Goal: Obtain resource: Download file/media

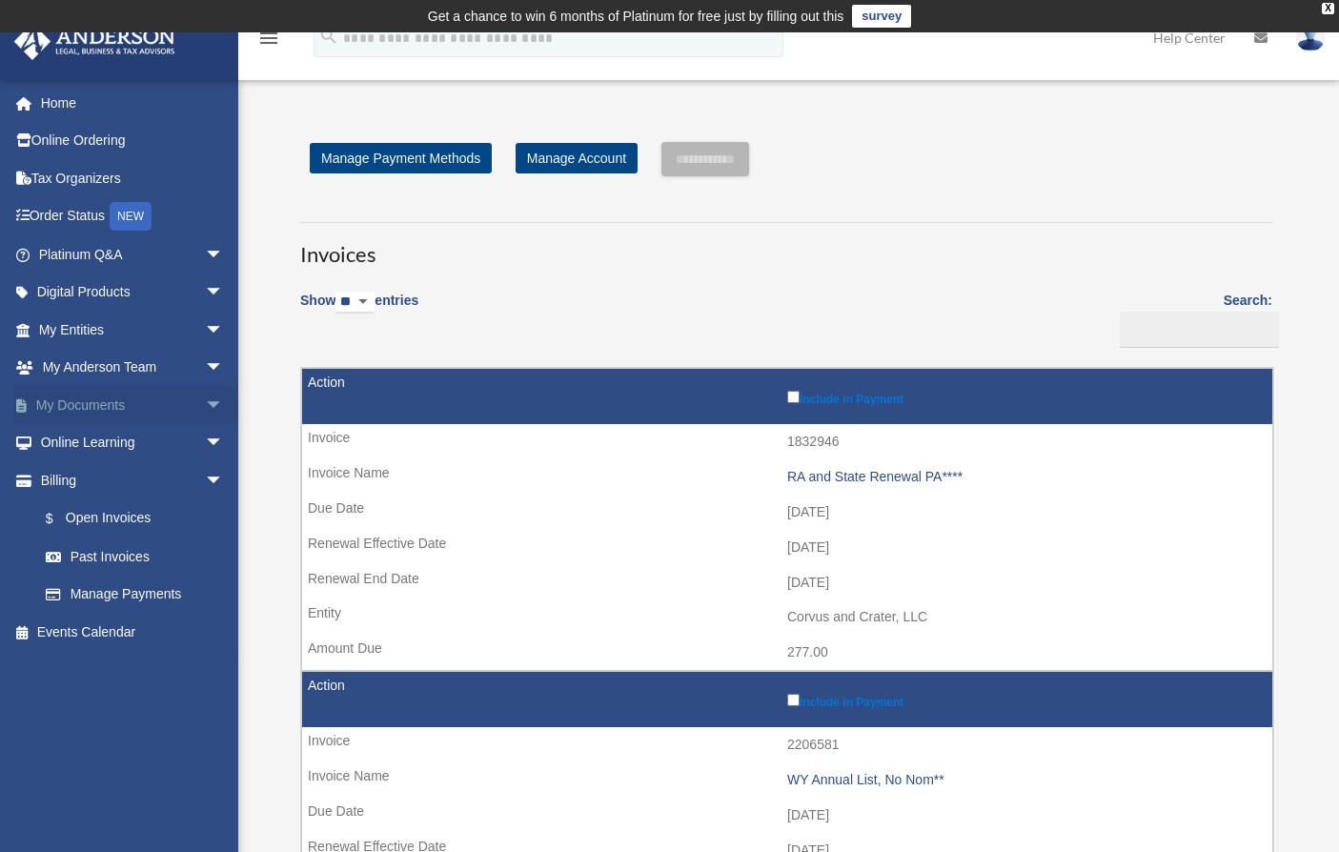
click at [89, 404] on link "My Documents arrow_drop_down" at bounding box center [132, 405] width 239 height 38
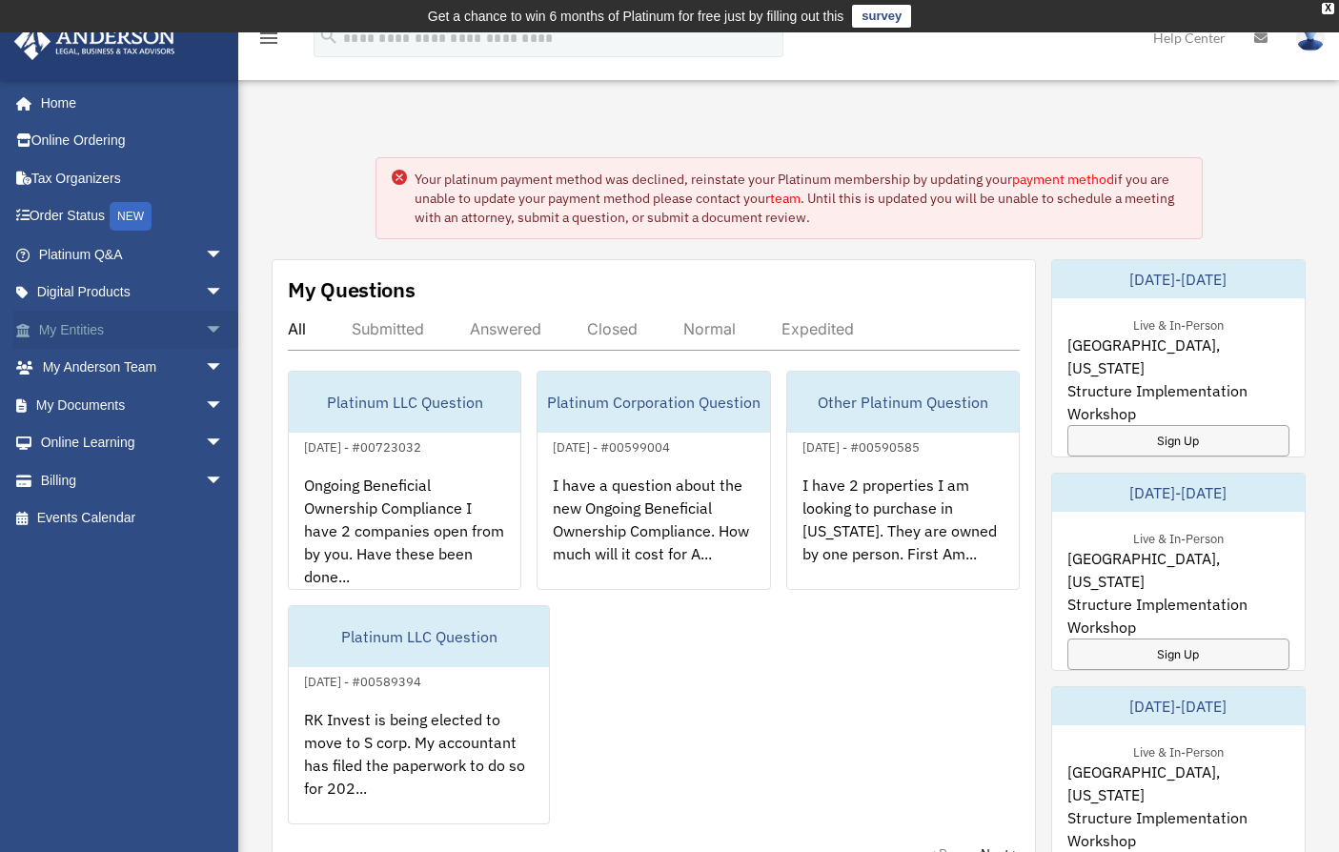
click at [57, 322] on link "My Entities arrow_drop_down" at bounding box center [132, 330] width 239 height 38
click at [205, 325] on span "arrow_drop_down" at bounding box center [224, 330] width 38 height 39
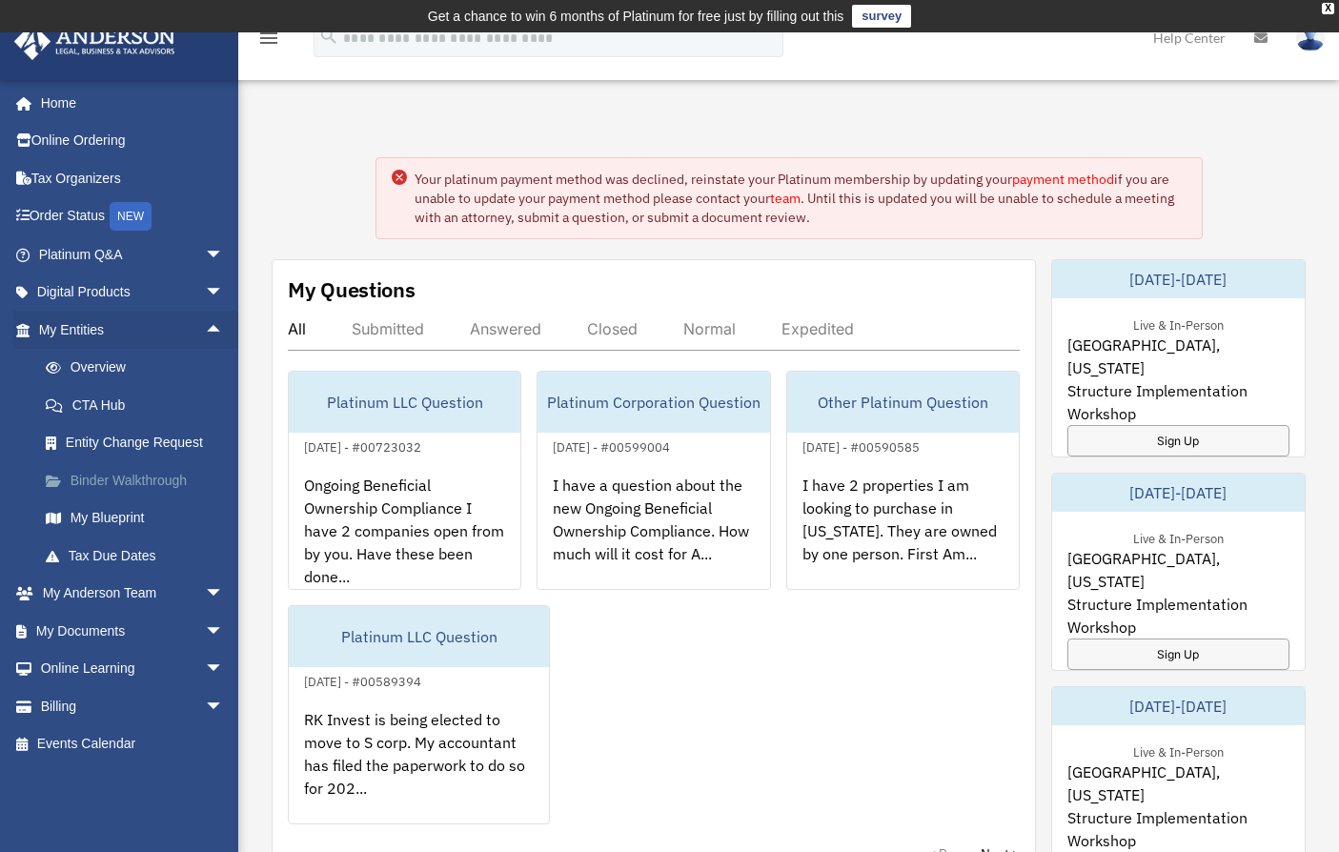
click at [86, 479] on link "Binder Walkthrough" at bounding box center [140, 480] width 226 height 38
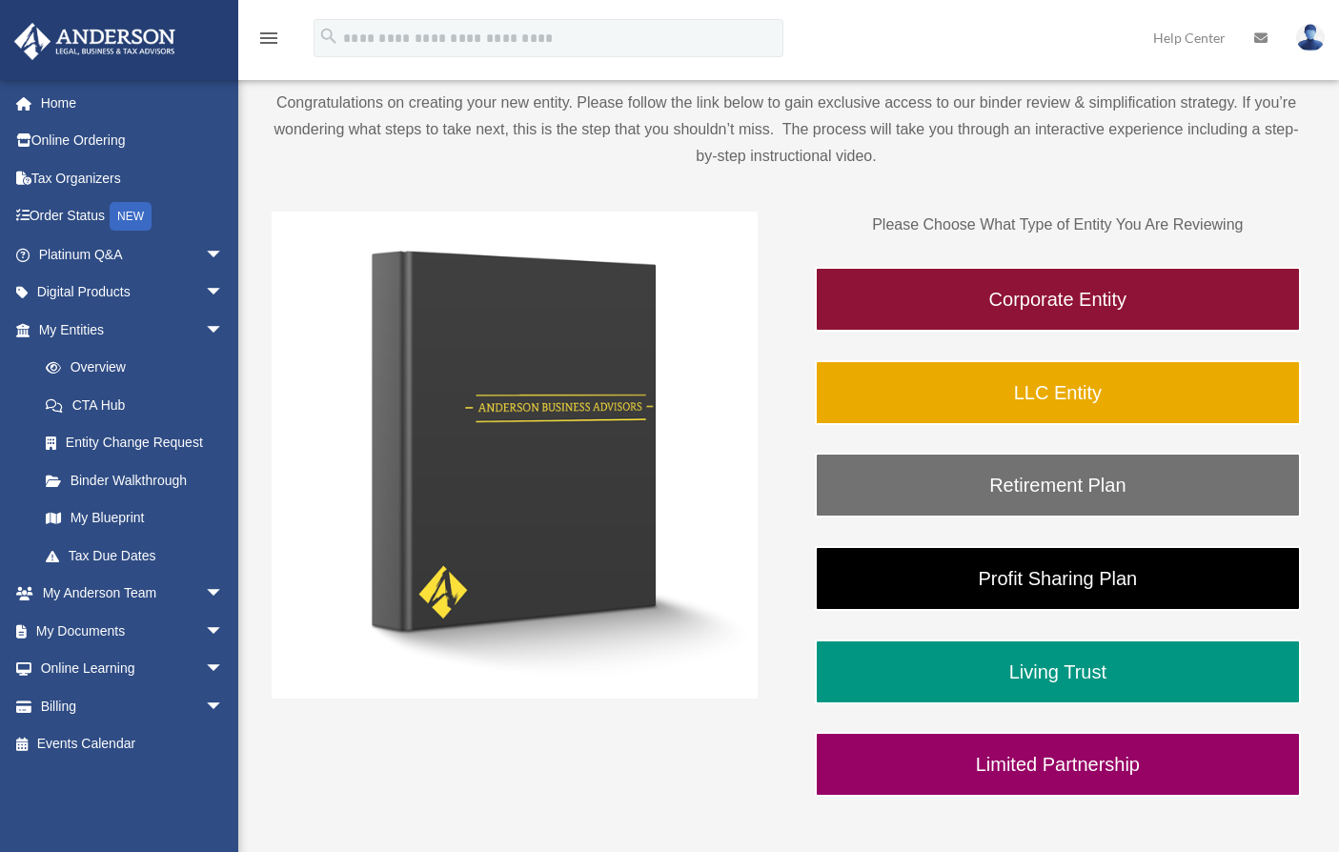
scroll to position [402, 0]
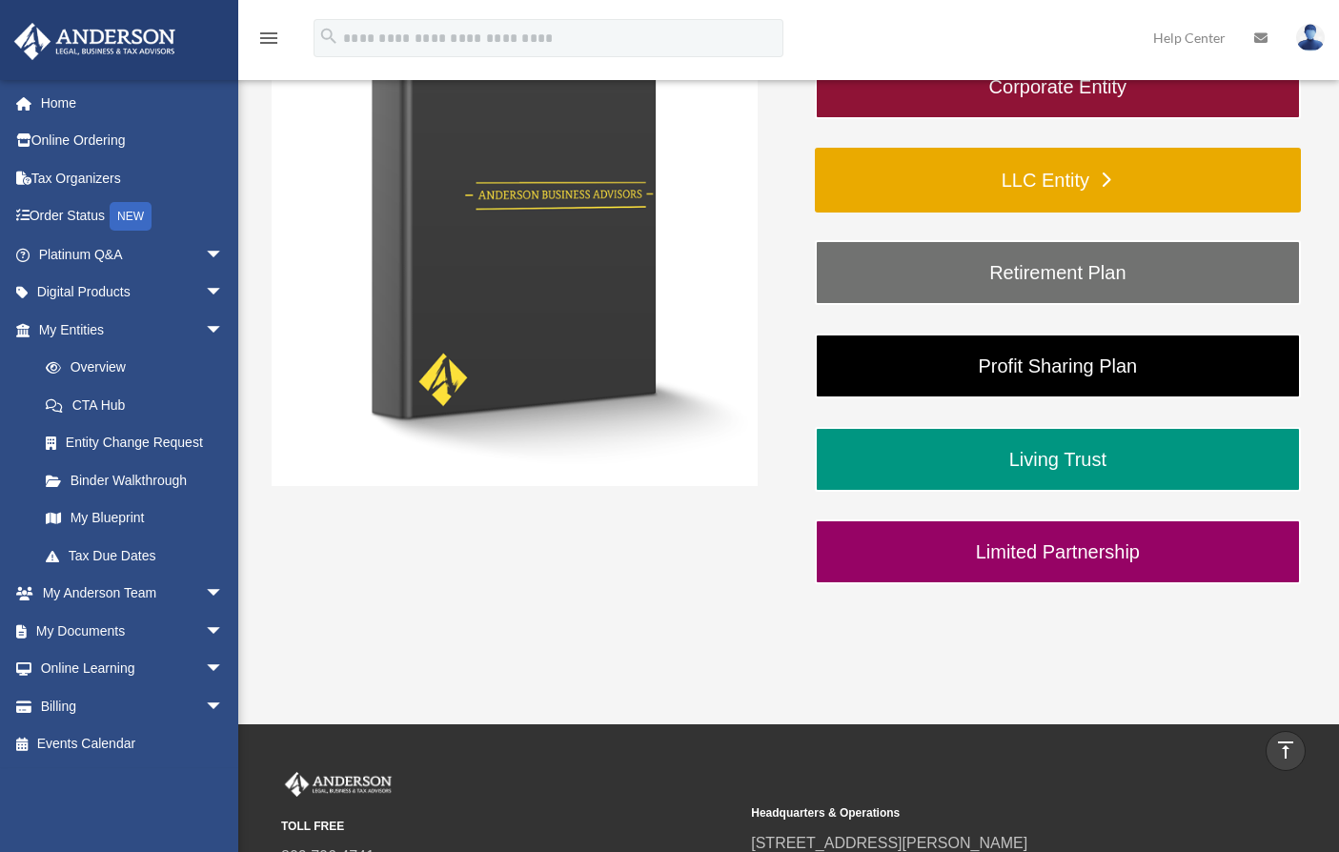
click at [954, 153] on link "LLC Entity" at bounding box center [1058, 180] width 486 height 65
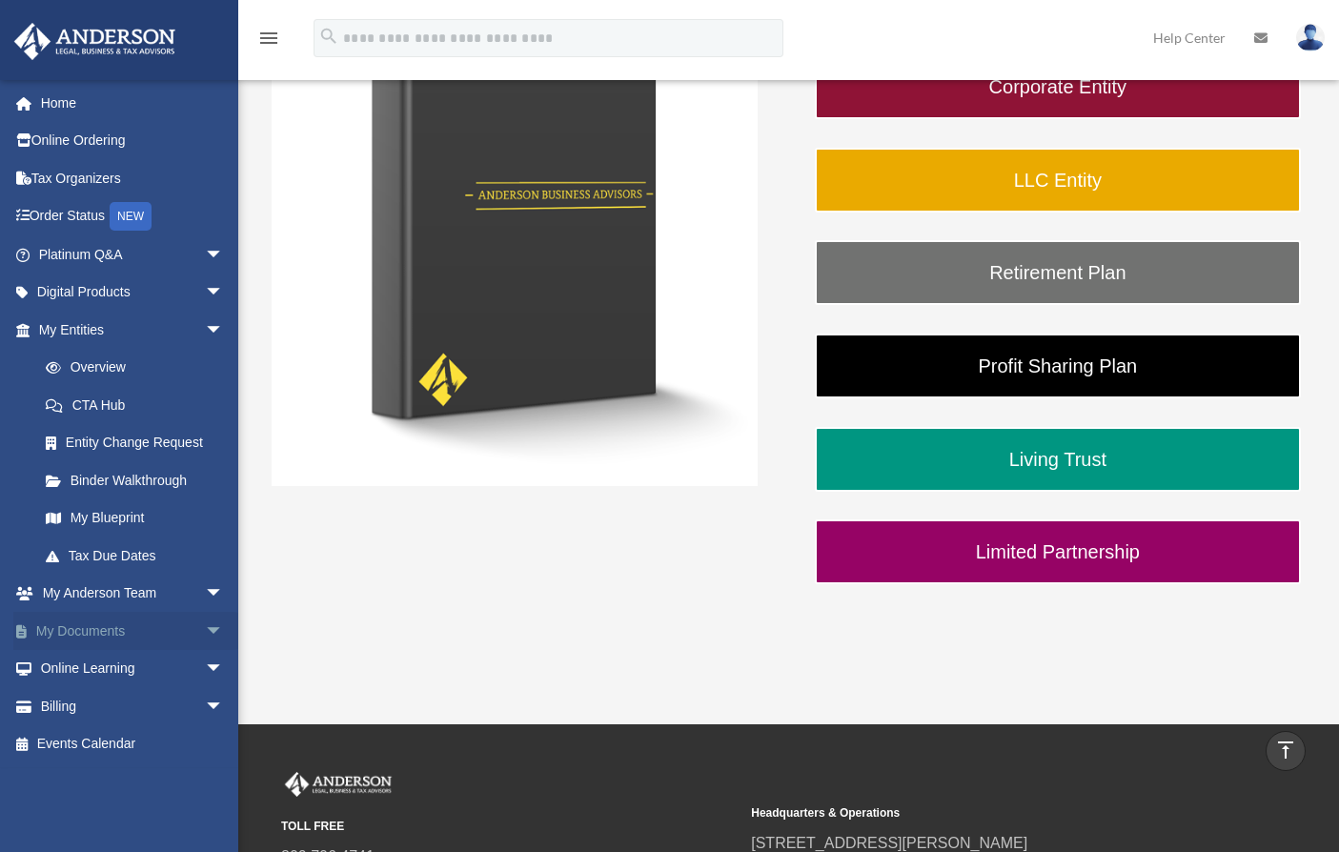
click at [142, 622] on link "My Documents arrow_drop_down" at bounding box center [132, 631] width 239 height 38
click at [205, 628] on span "arrow_drop_down" at bounding box center [224, 631] width 38 height 39
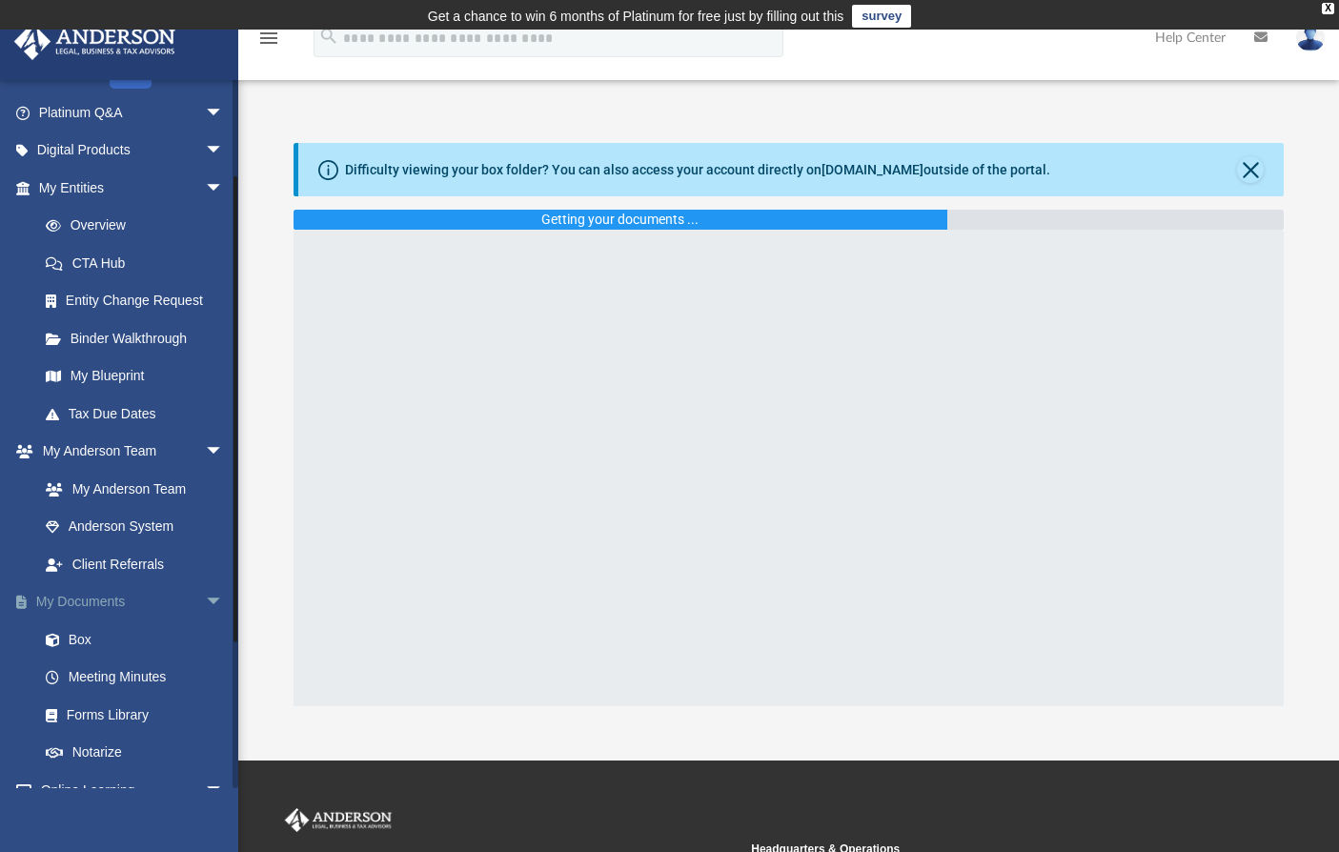
scroll to position [147, 0]
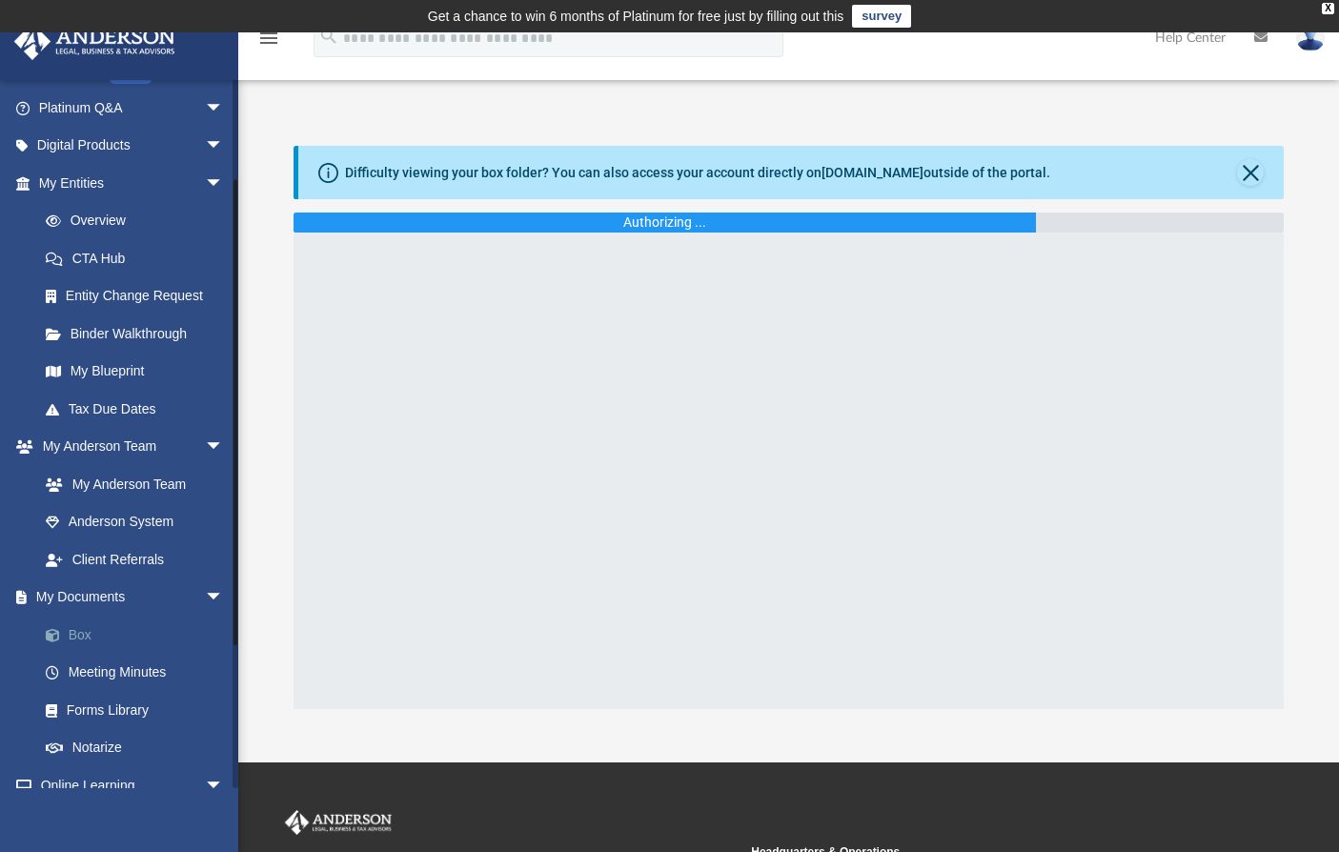
click at [86, 630] on link "Box" at bounding box center [140, 635] width 226 height 38
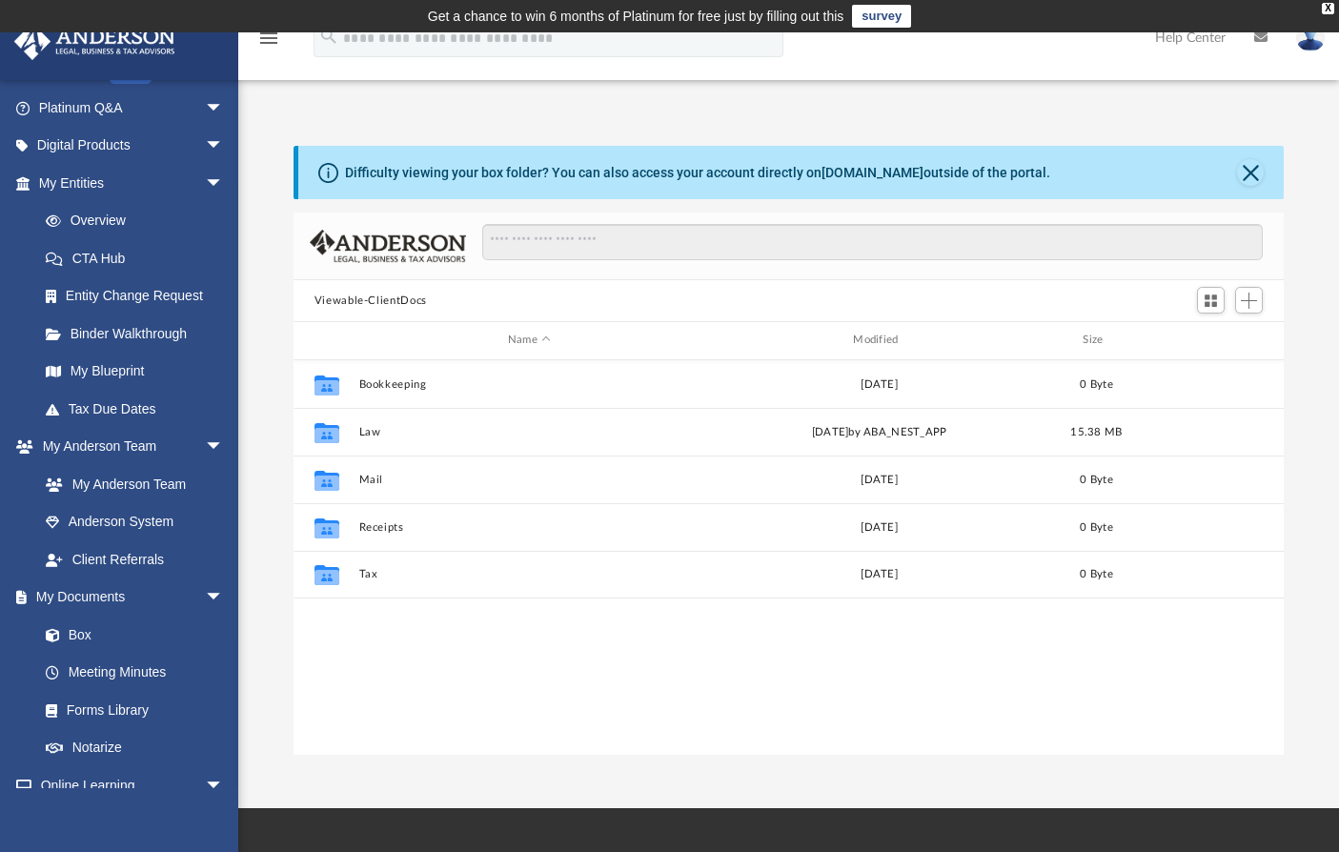
scroll to position [419, 976]
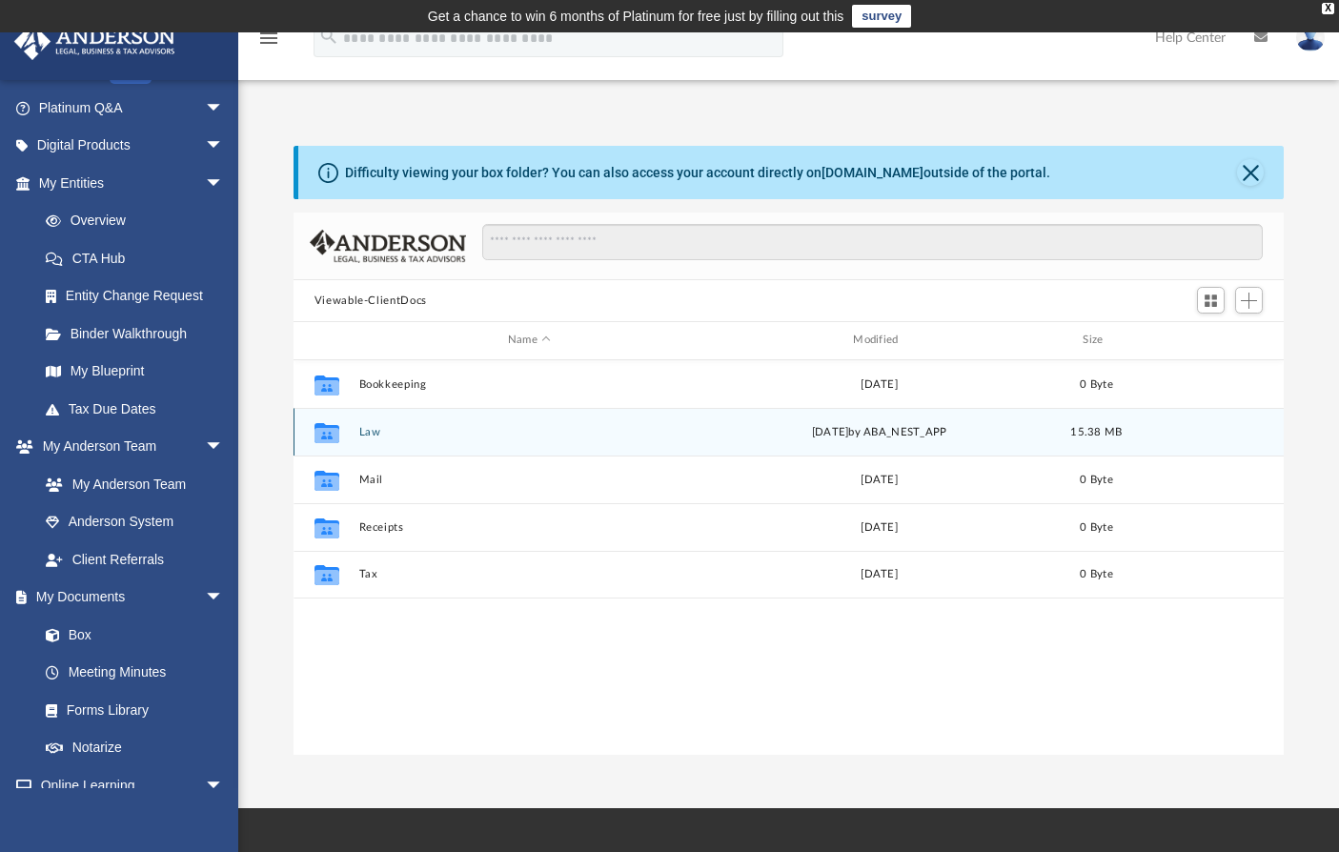
click at [328, 438] on icon "grid" at bounding box center [327, 432] width 25 height 20
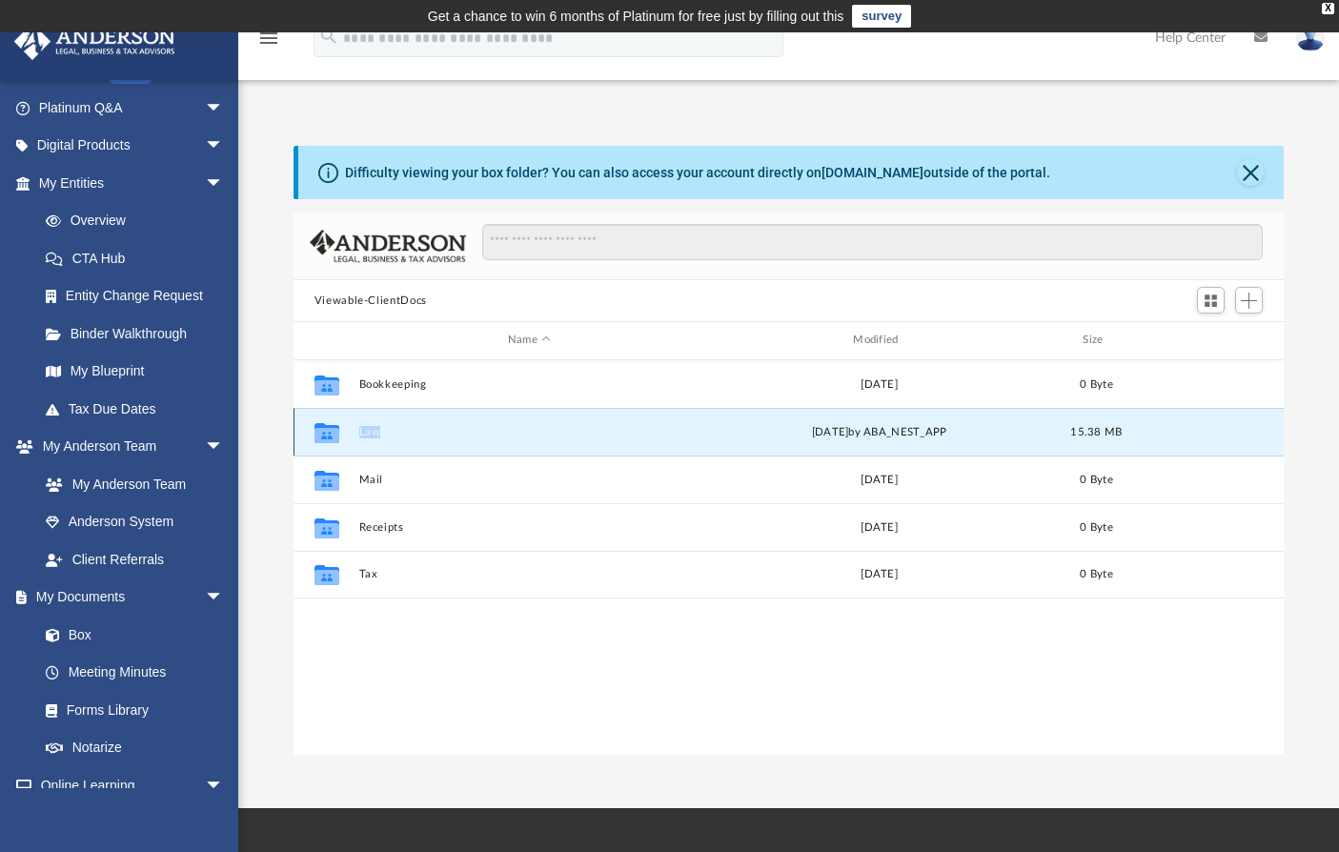
click at [327, 438] on icon "grid" at bounding box center [327, 432] width 25 height 20
click at [370, 429] on button "Law" at bounding box center [528, 432] width 341 height 12
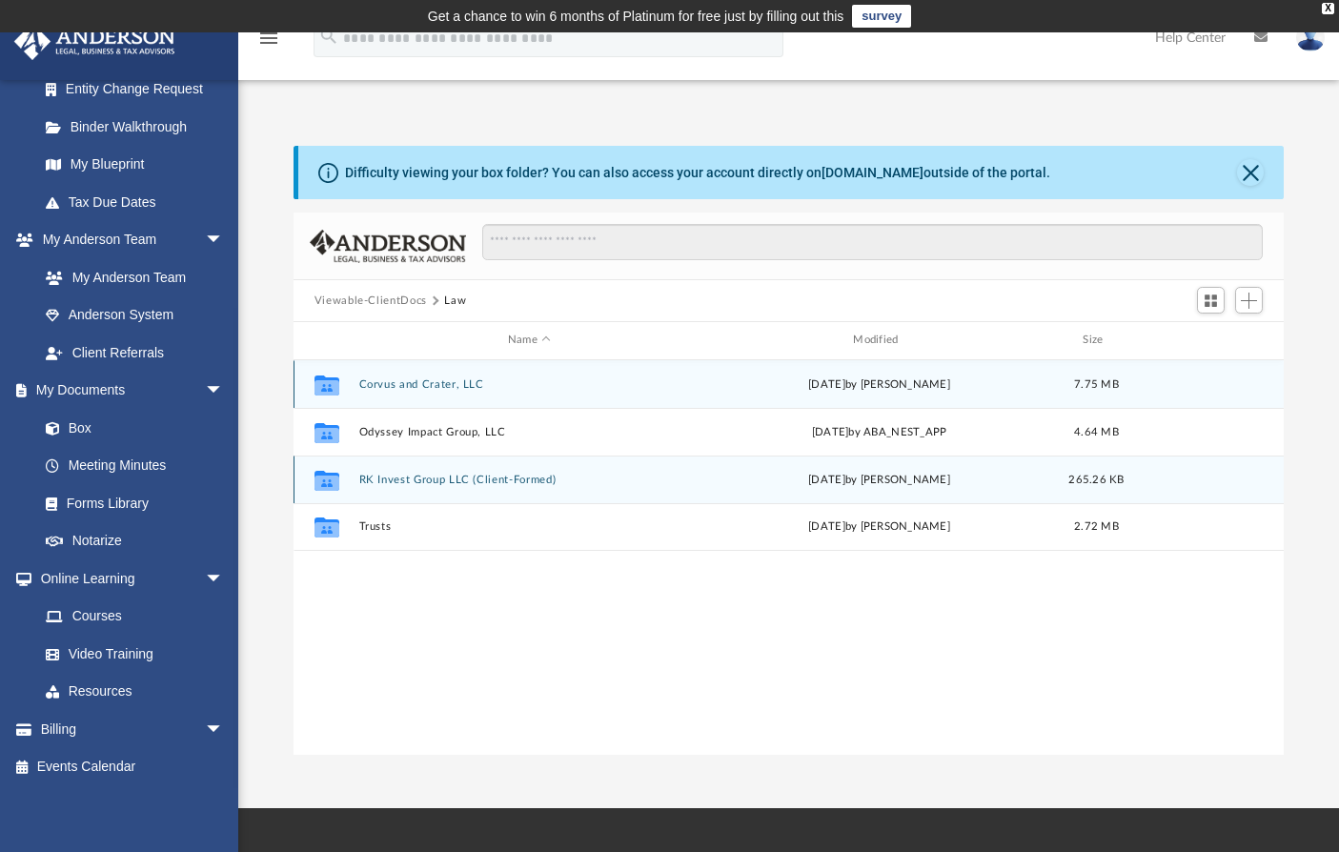
scroll to position [352, 0]
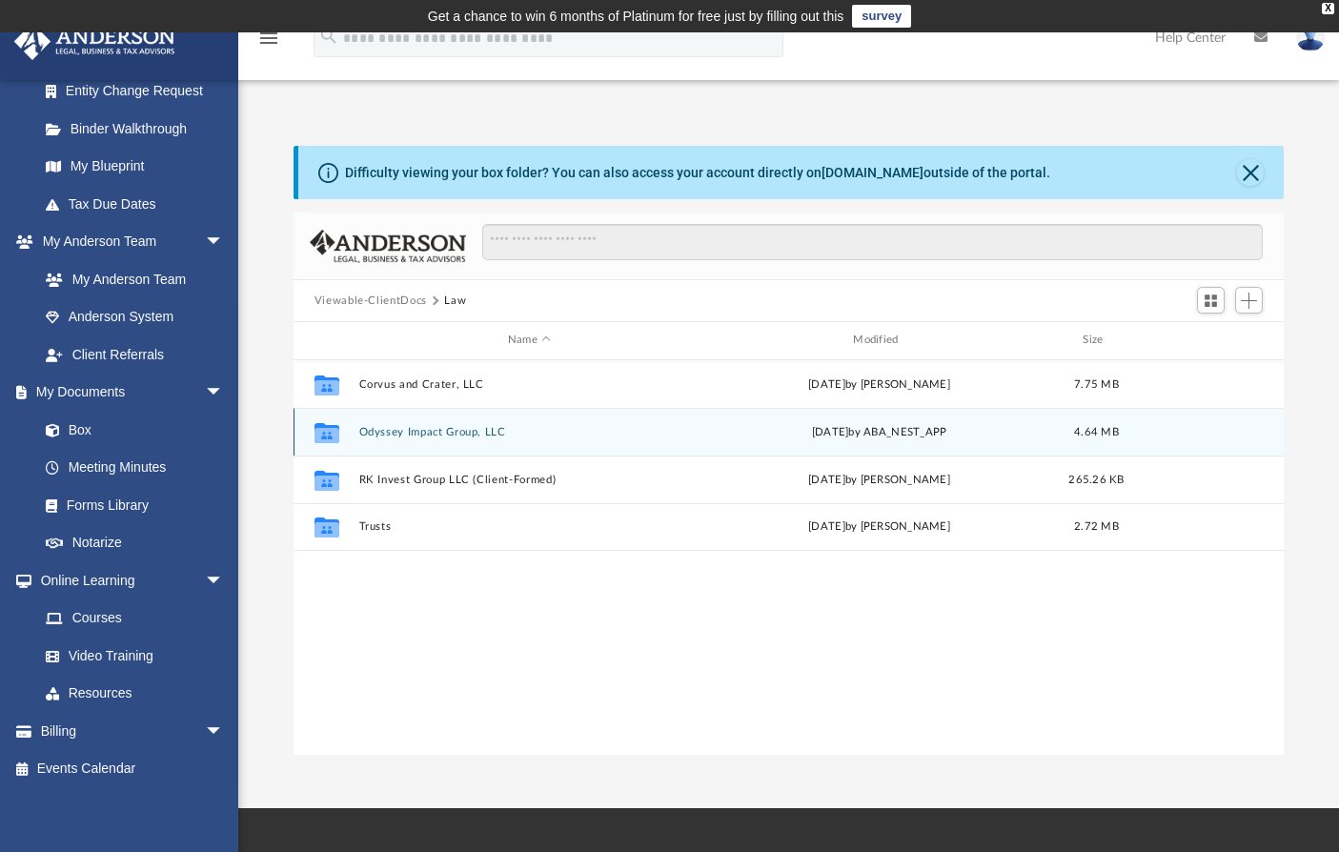
click at [363, 430] on button "Odyssey Impact Group, LLC" at bounding box center [528, 432] width 341 height 12
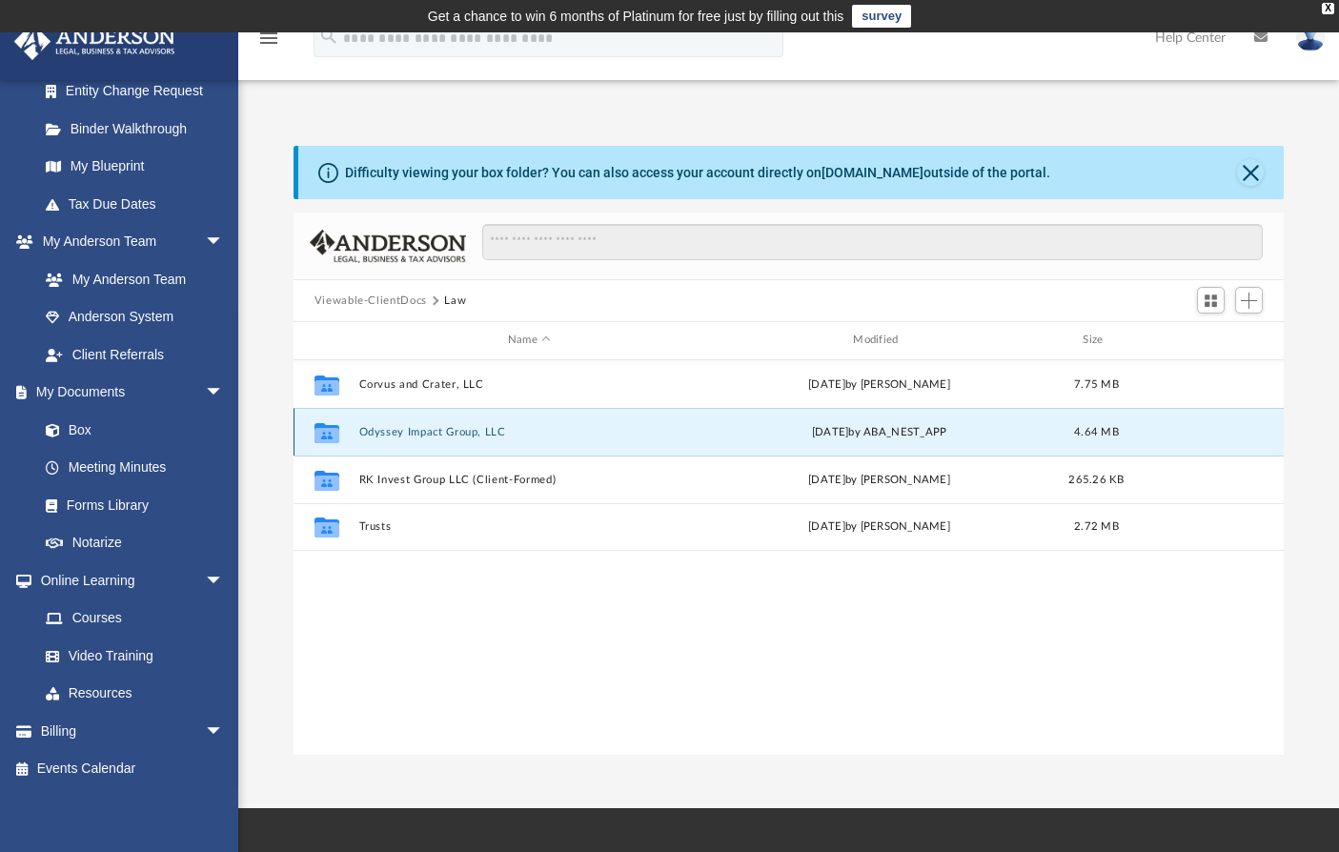
click at [363, 430] on button "Odyssey Impact Group, LLC" at bounding box center [528, 432] width 341 height 12
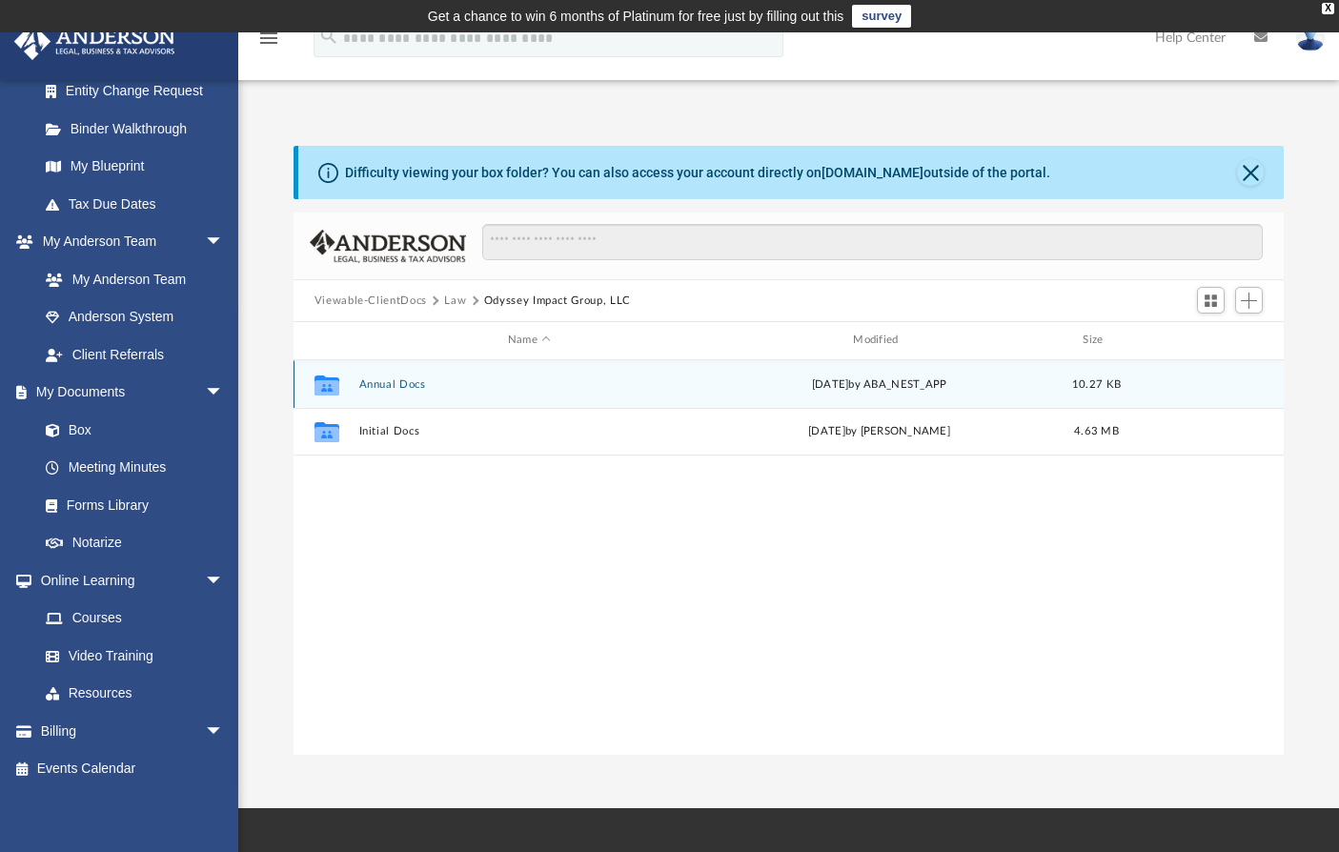
click at [323, 390] on icon "grid" at bounding box center [327, 385] width 25 height 20
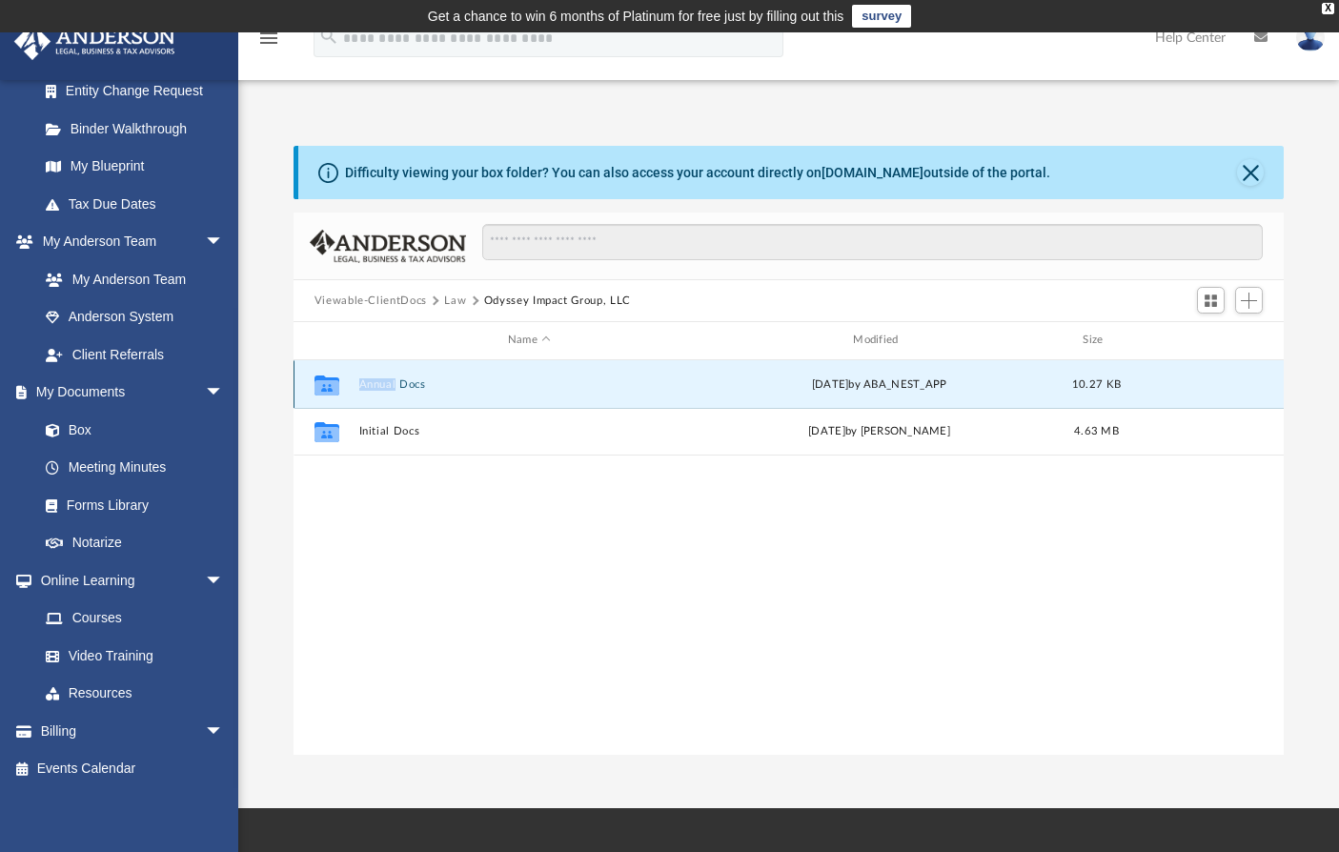
click at [325, 392] on g "grid" at bounding box center [327, 385] width 25 height 20
click at [331, 385] on icon "grid" at bounding box center [327, 386] width 25 height 15
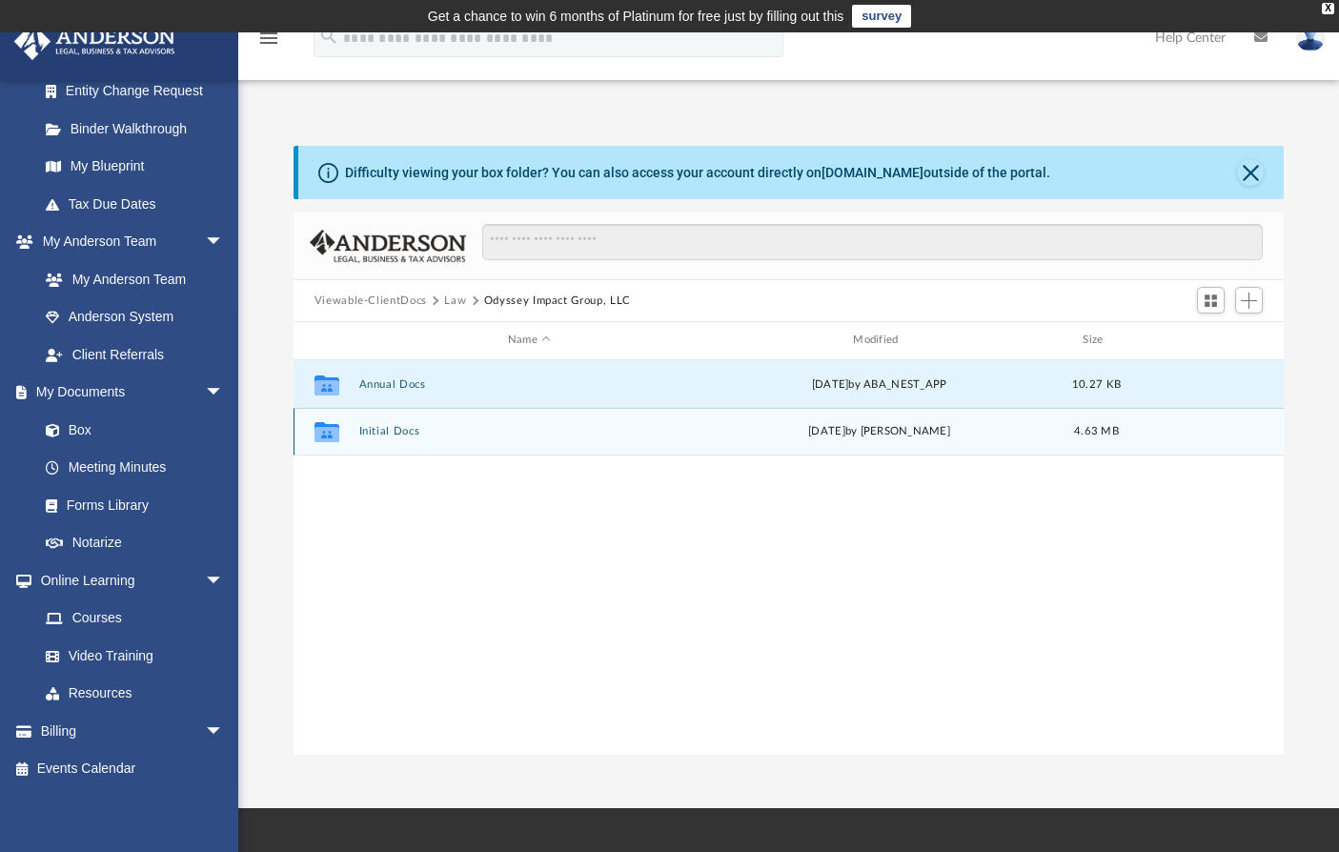
click at [342, 424] on div "Collaborated Folder" at bounding box center [327, 432] width 48 height 31
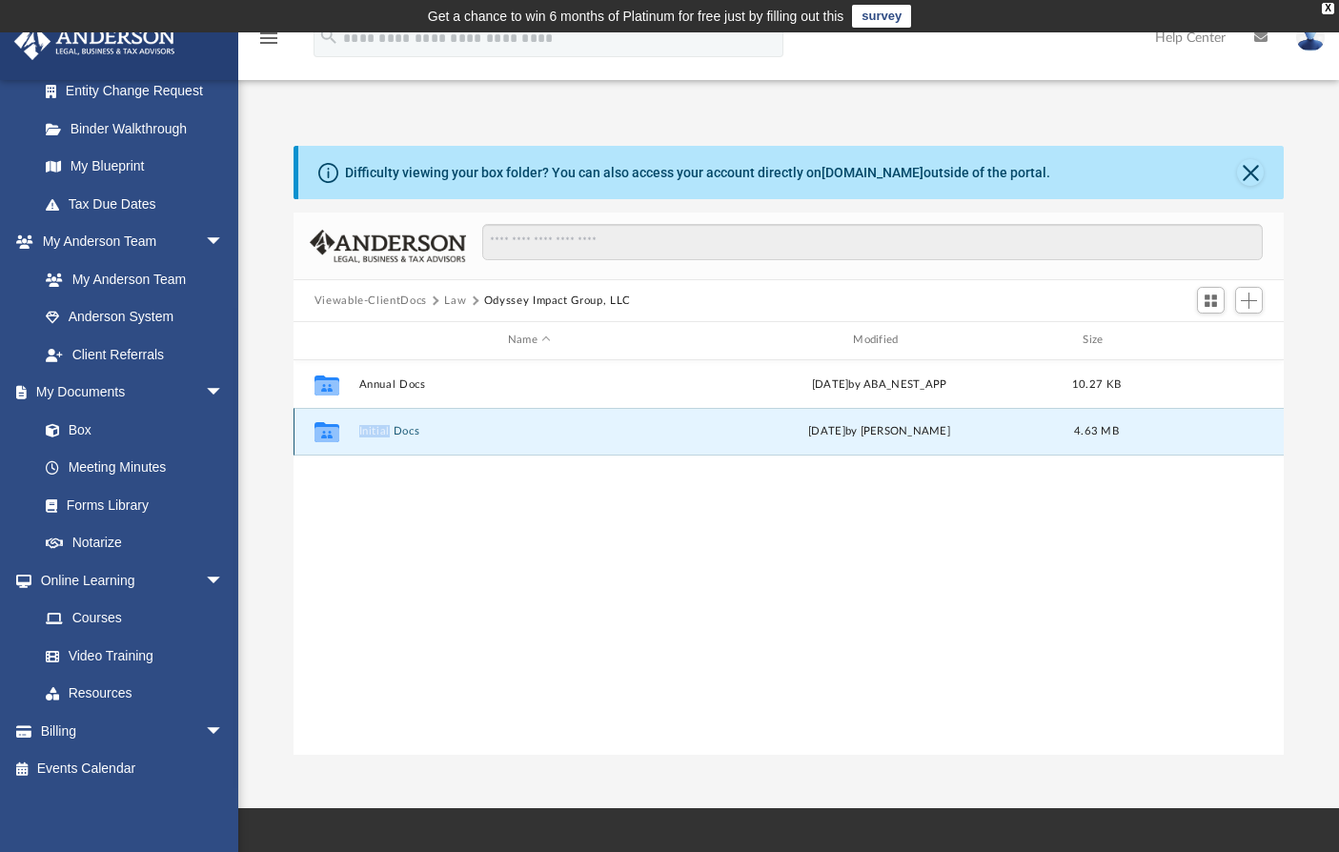
click at [342, 424] on div "Collaborated Folder" at bounding box center [327, 432] width 48 height 31
click at [337, 432] on icon "grid" at bounding box center [327, 434] width 25 height 15
click at [346, 435] on div "Collaborated Folder" at bounding box center [327, 432] width 48 height 31
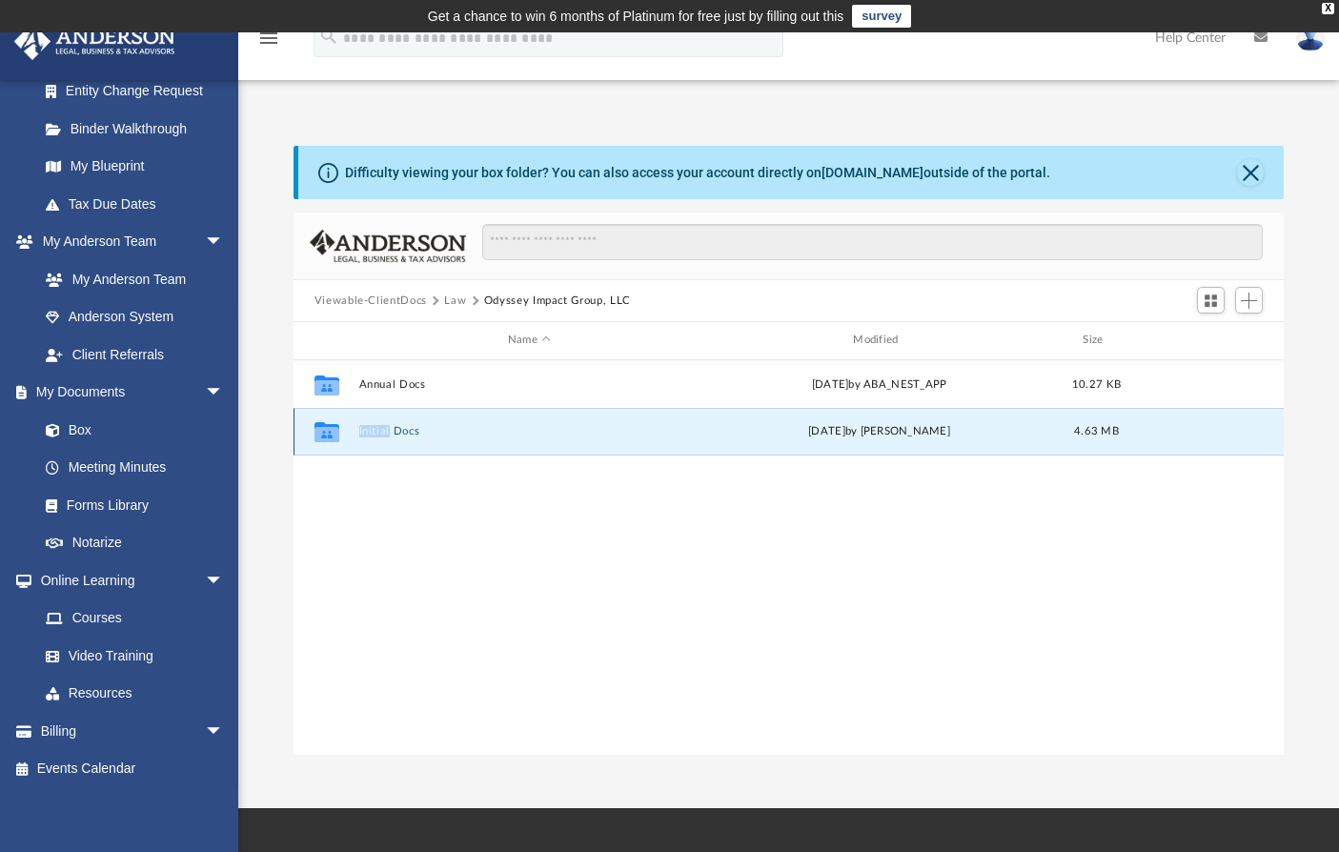
click at [394, 430] on button "Initial Docs" at bounding box center [528, 431] width 341 height 12
click at [395, 430] on button "Initial Docs" at bounding box center [528, 431] width 341 height 12
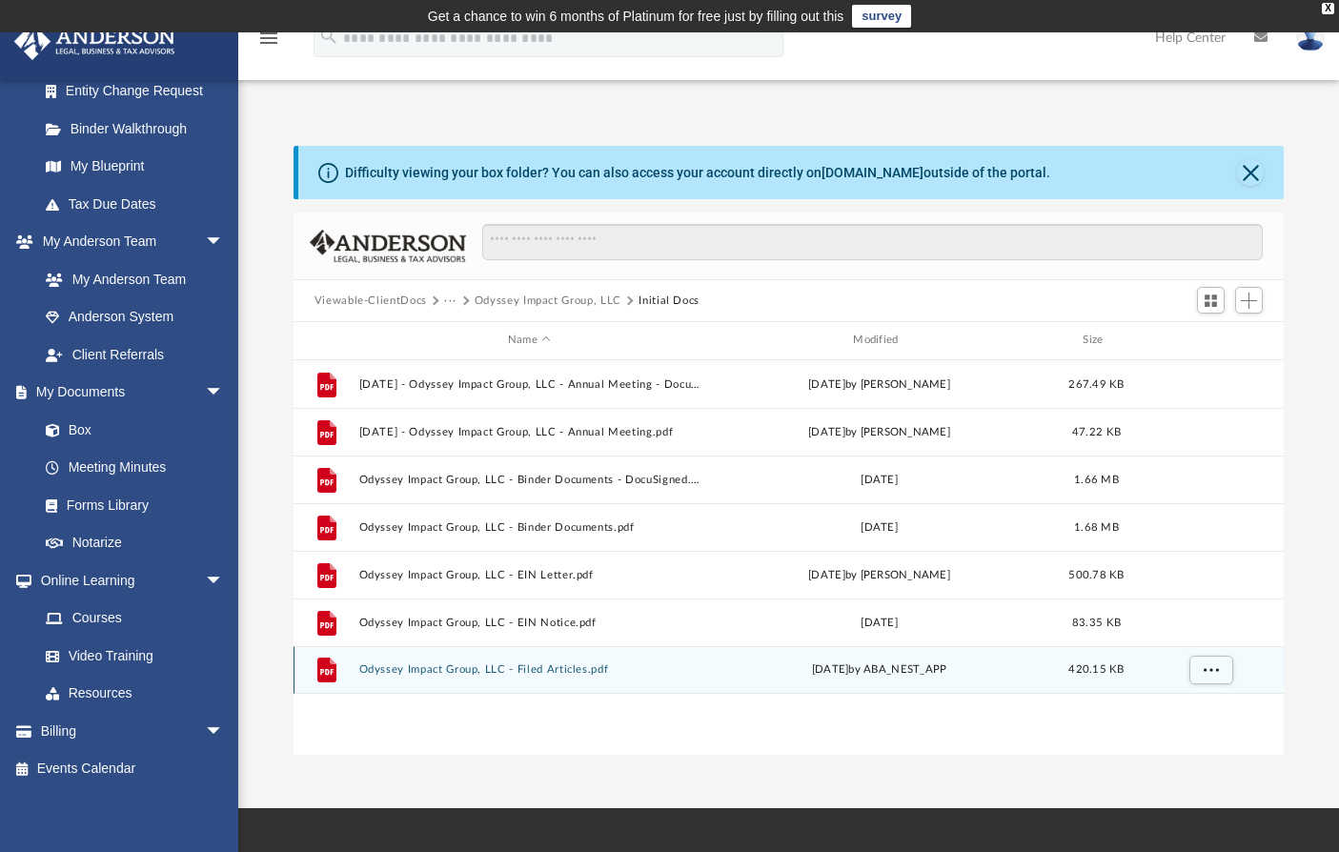
click at [420, 681] on div "File Odyssey Impact Group, LLC - Filed Articles.pdf [DATE] by ABA_NEST_APP 420.…" at bounding box center [789, 670] width 991 height 48
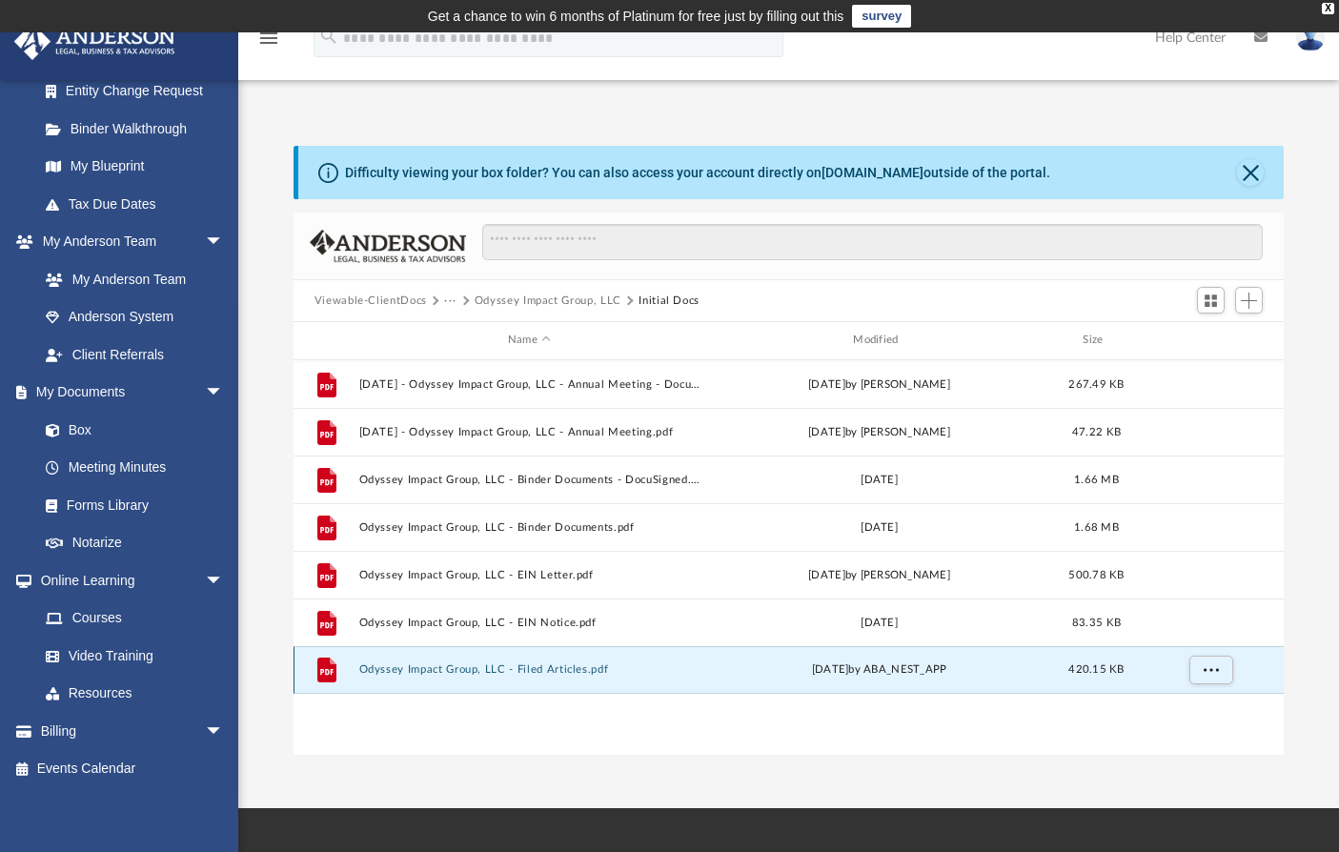
click at [419, 675] on button "Odyssey Impact Group, LLC - Filed Articles.pdf" at bounding box center [528, 669] width 341 height 12
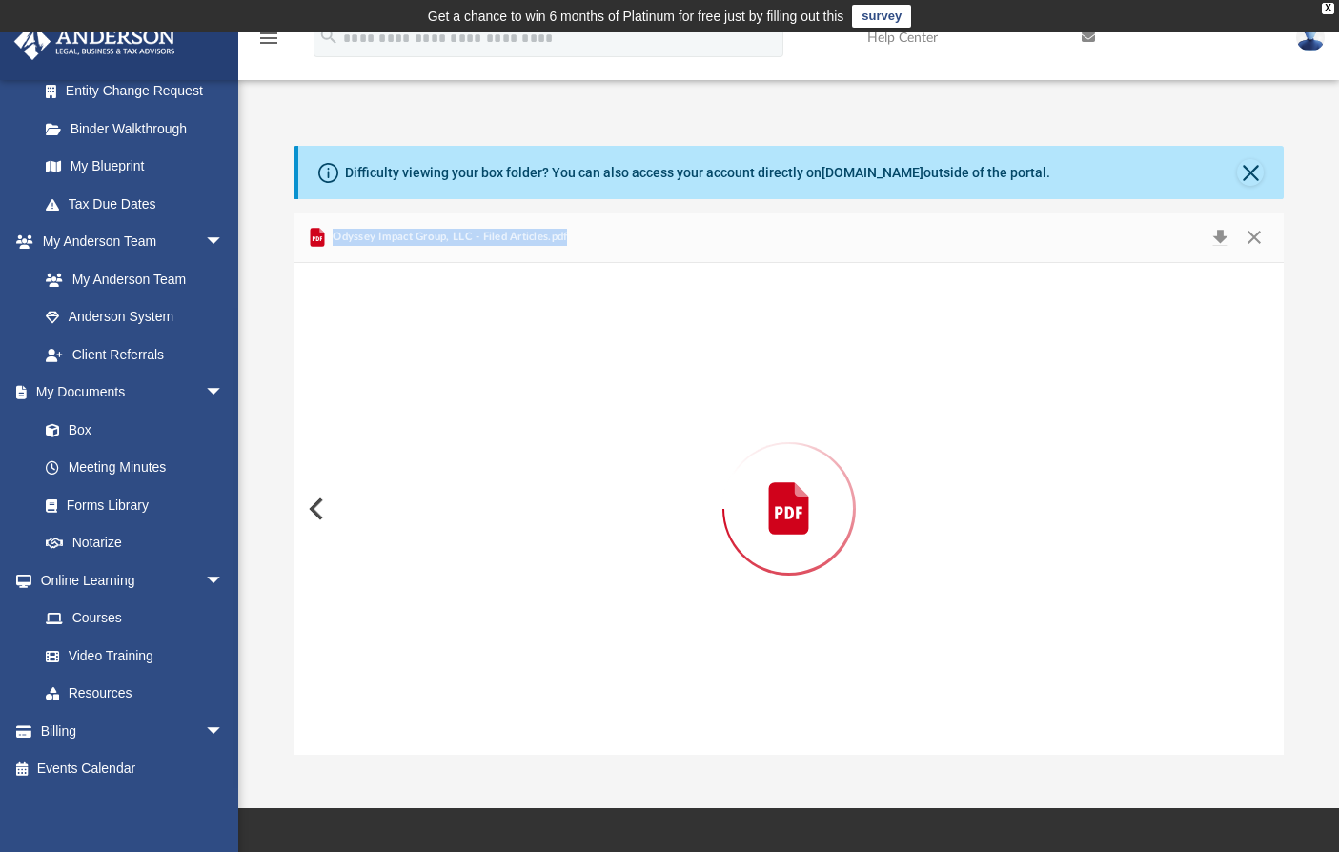
click at [419, 675] on div "Preview" at bounding box center [789, 509] width 991 height 492
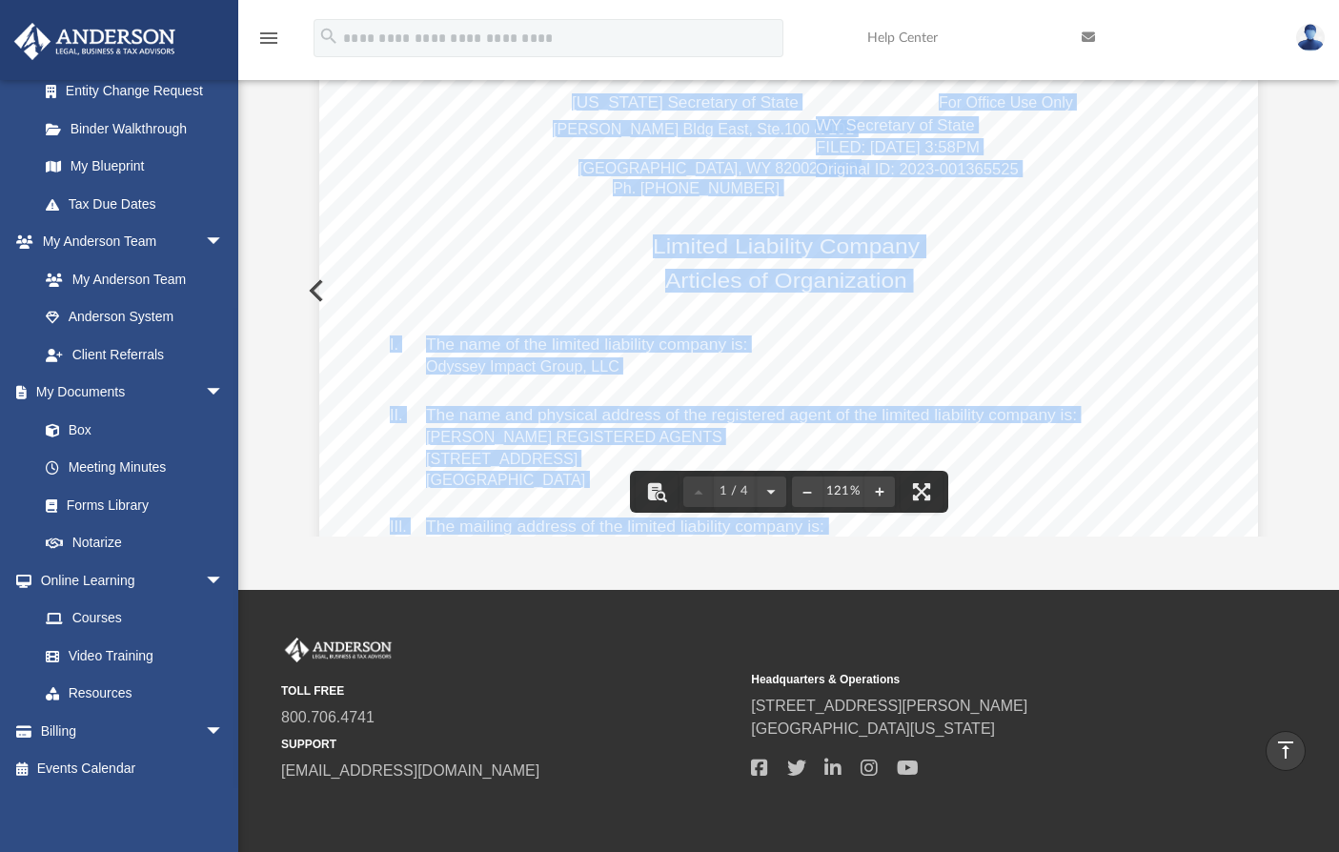
scroll to position [125, 0]
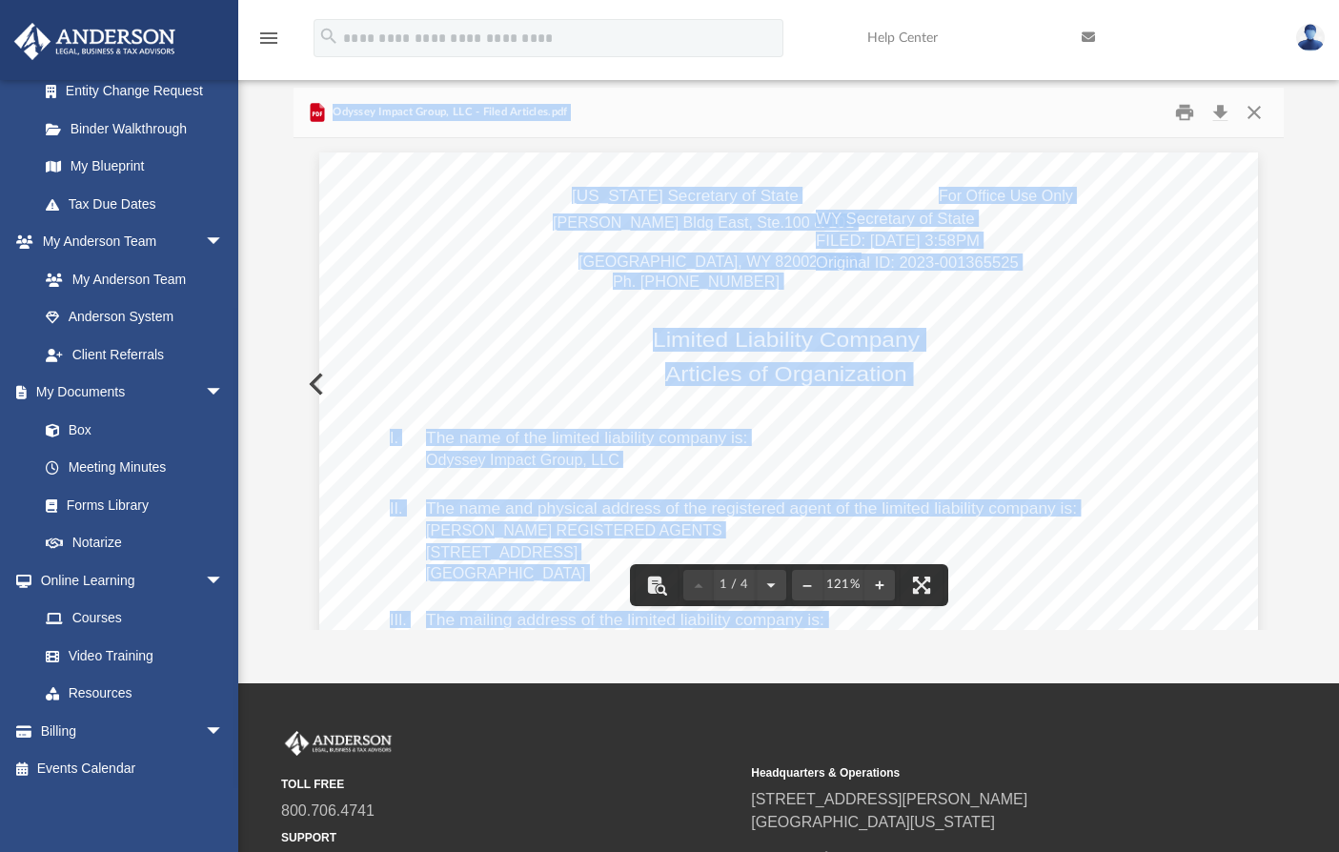
click at [582, 568] on div "[US_STATE] Secretary of State [PERSON_NAME] [GEOGRAPHIC_DATA] 82002-0020 Ph. [P…" at bounding box center [788, 760] width 939 height 1215
